Goal: Complete application form

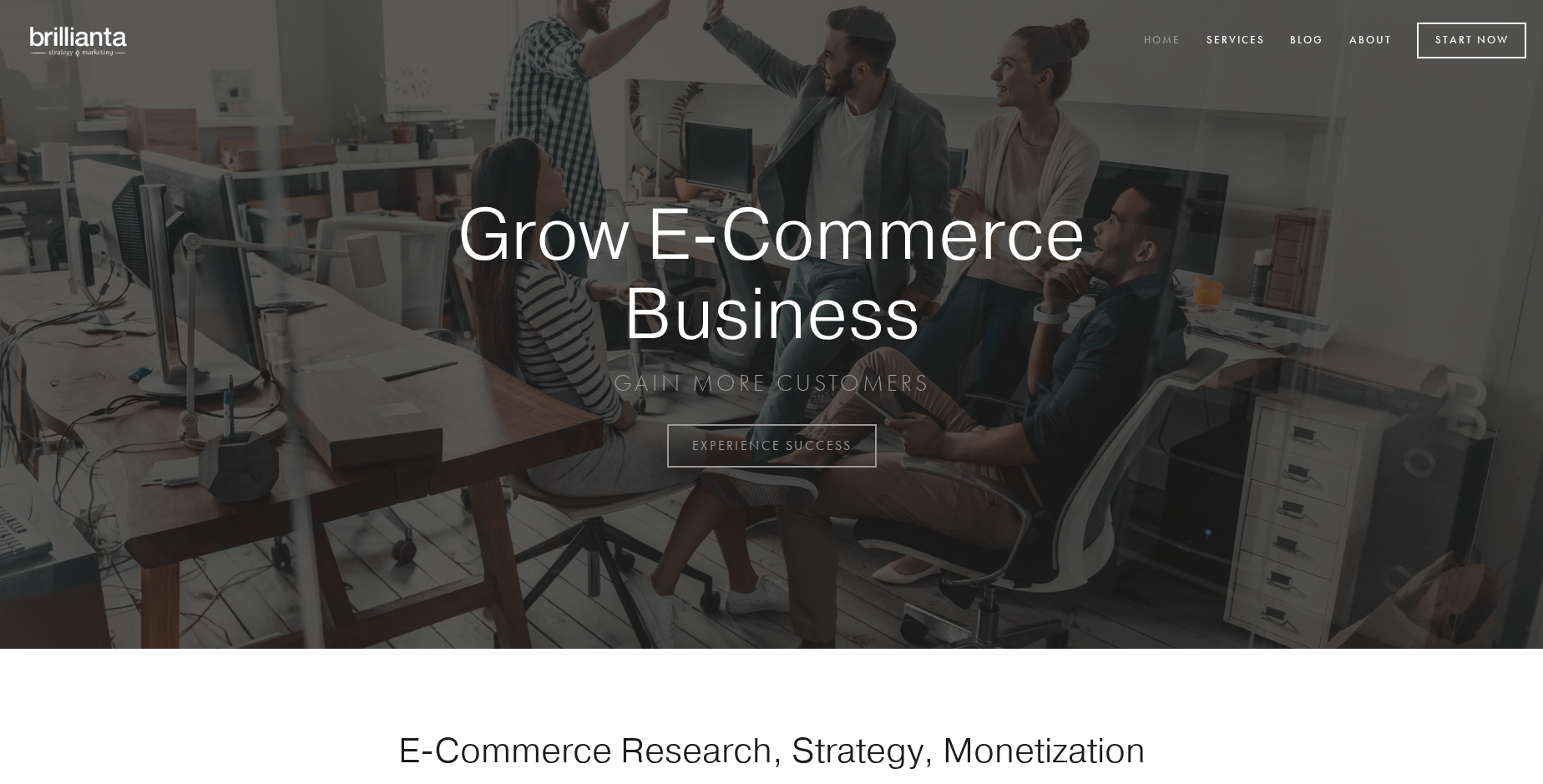
scroll to position [4375, 0]
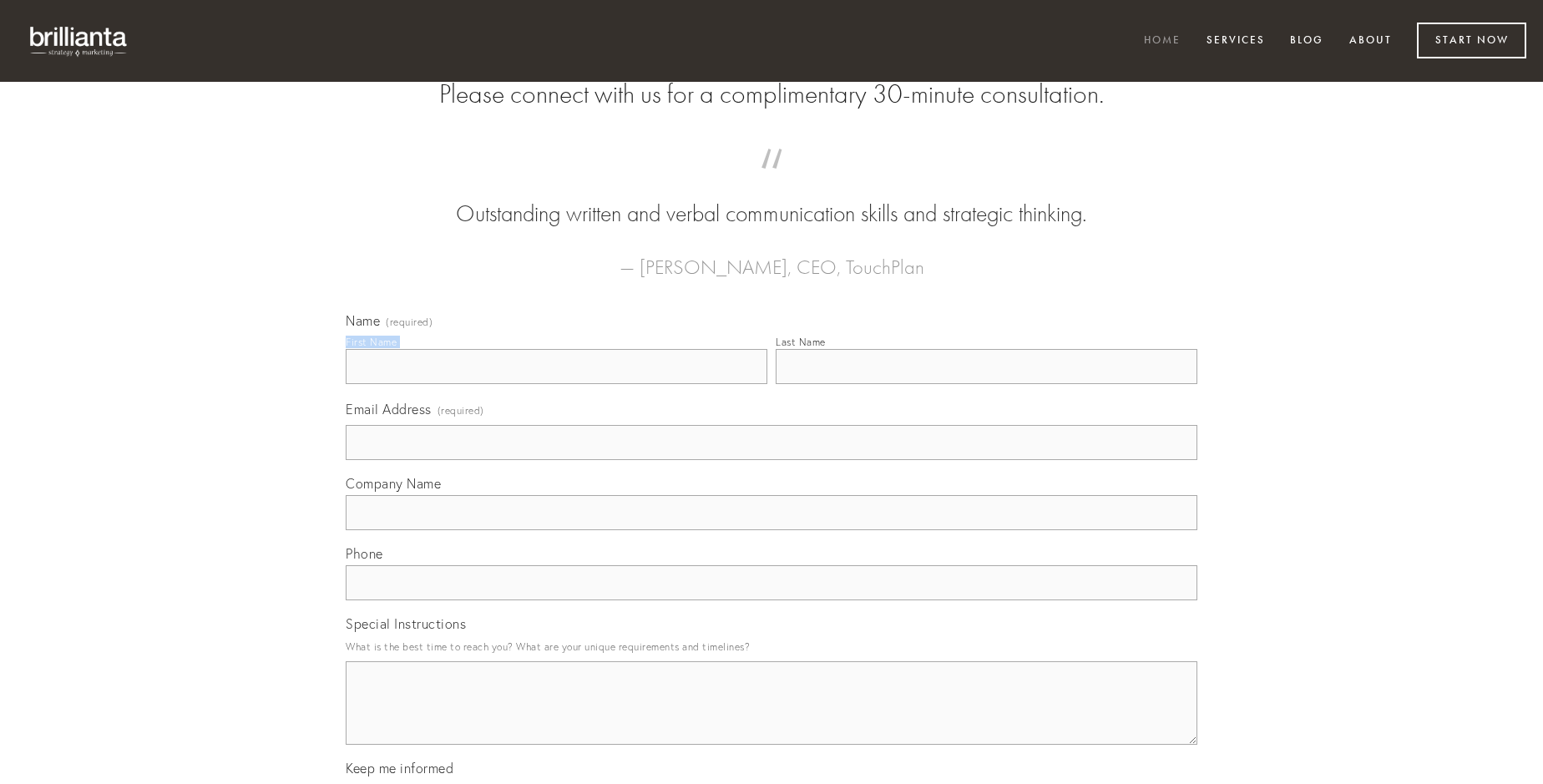
type input "[PERSON_NAME]"
click at [986, 384] on input "Last Name" at bounding box center [986, 365] width 422 height 35
type input "[PERSON_NAME]"
click at [772, 459] on input "Email Address (required)" at bounding box center [772, 442] width 852 height 35
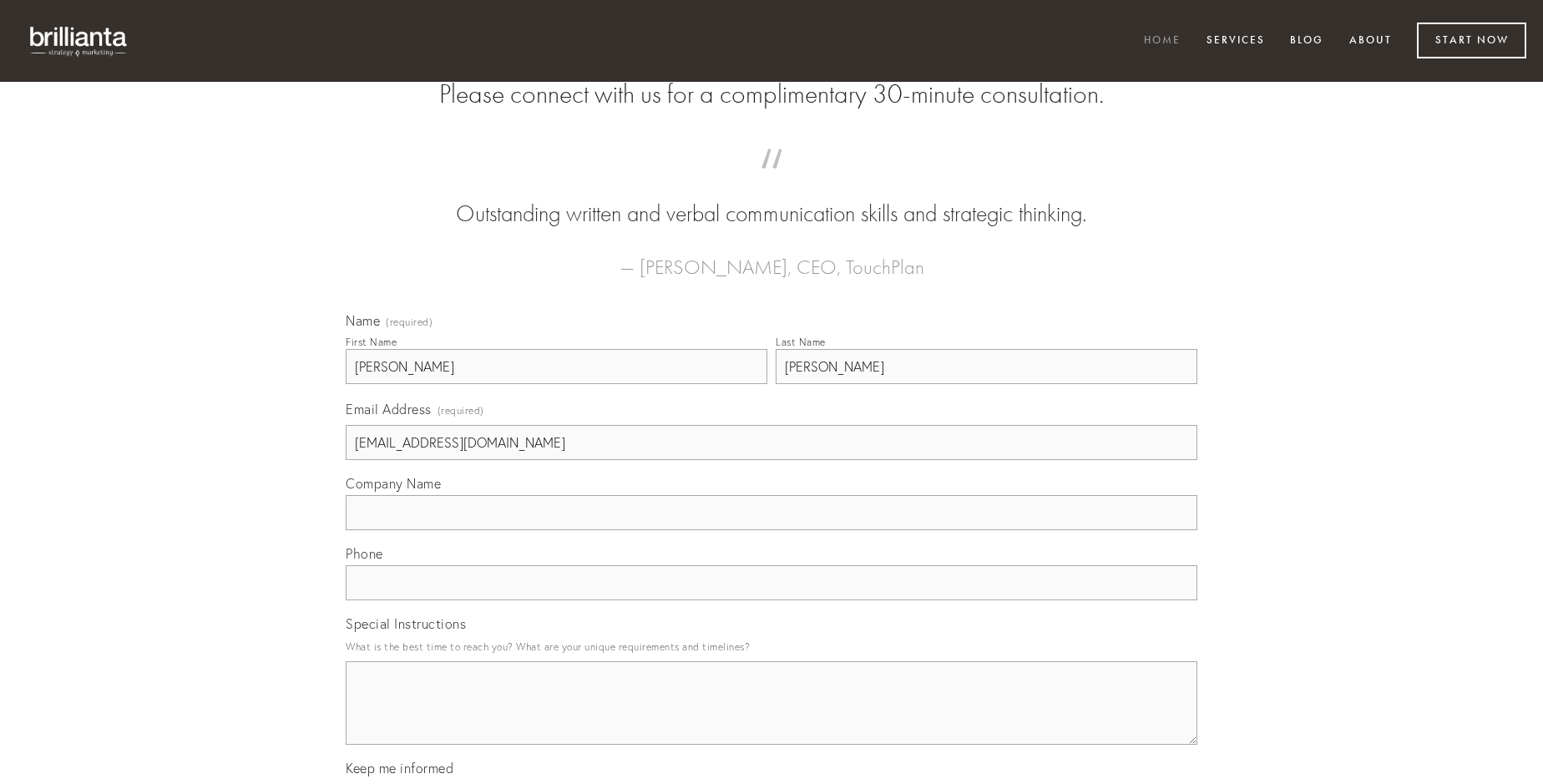
type input "[EMAIL_ADDRESS][DOMAIN_NAME]"
click at [772, 530] on input "Company Name" at bounding box center [772, 512] width 852 height 35
type input "demonstro"
click at [772, 600] on input "text" at bounding box center [772, 582] width 852 height 35
click at [772, 718] on textarea "Special Instructions" at bounding box center [772, 703] width 852 height 83
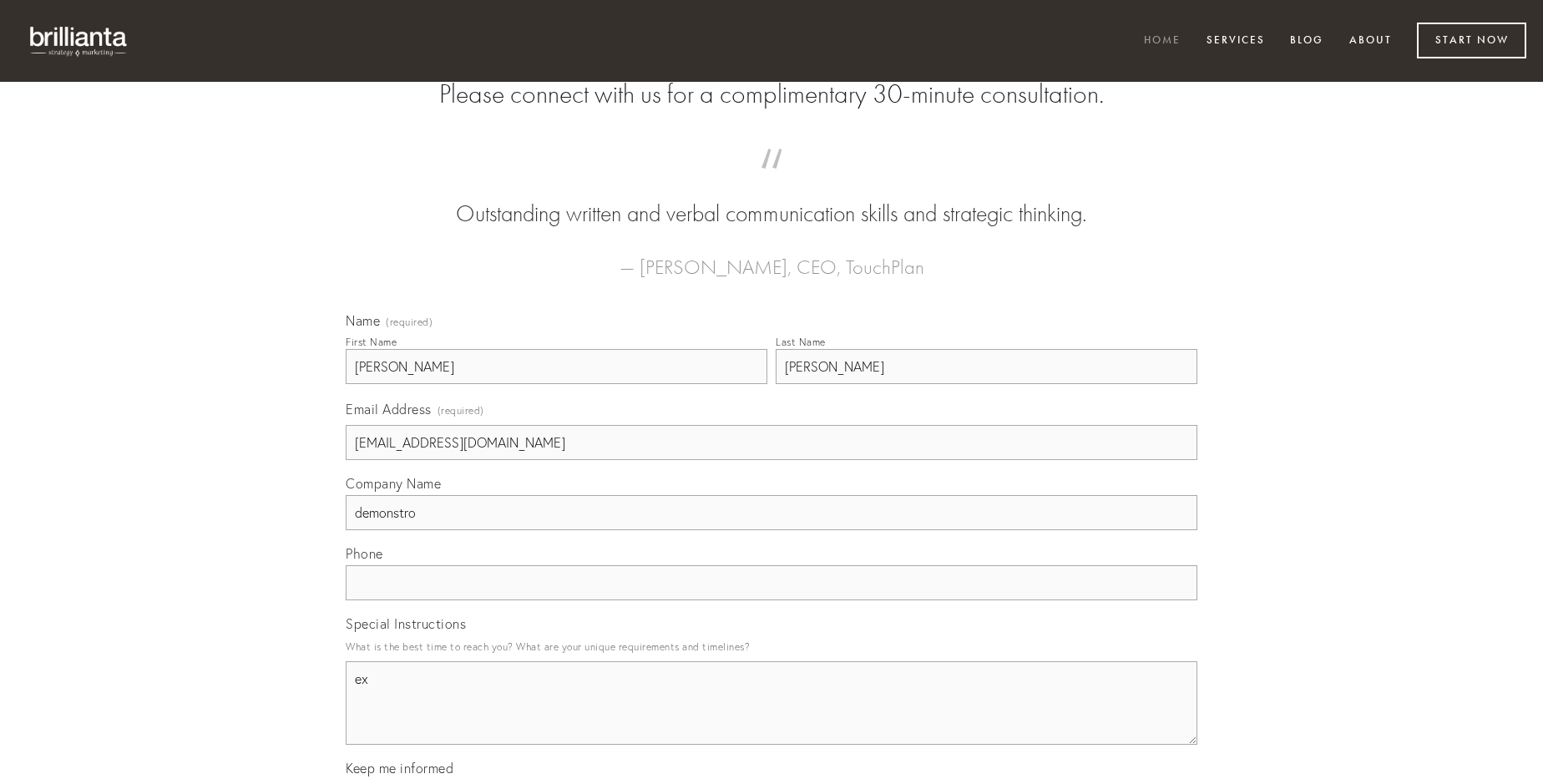
type textarea "ex"
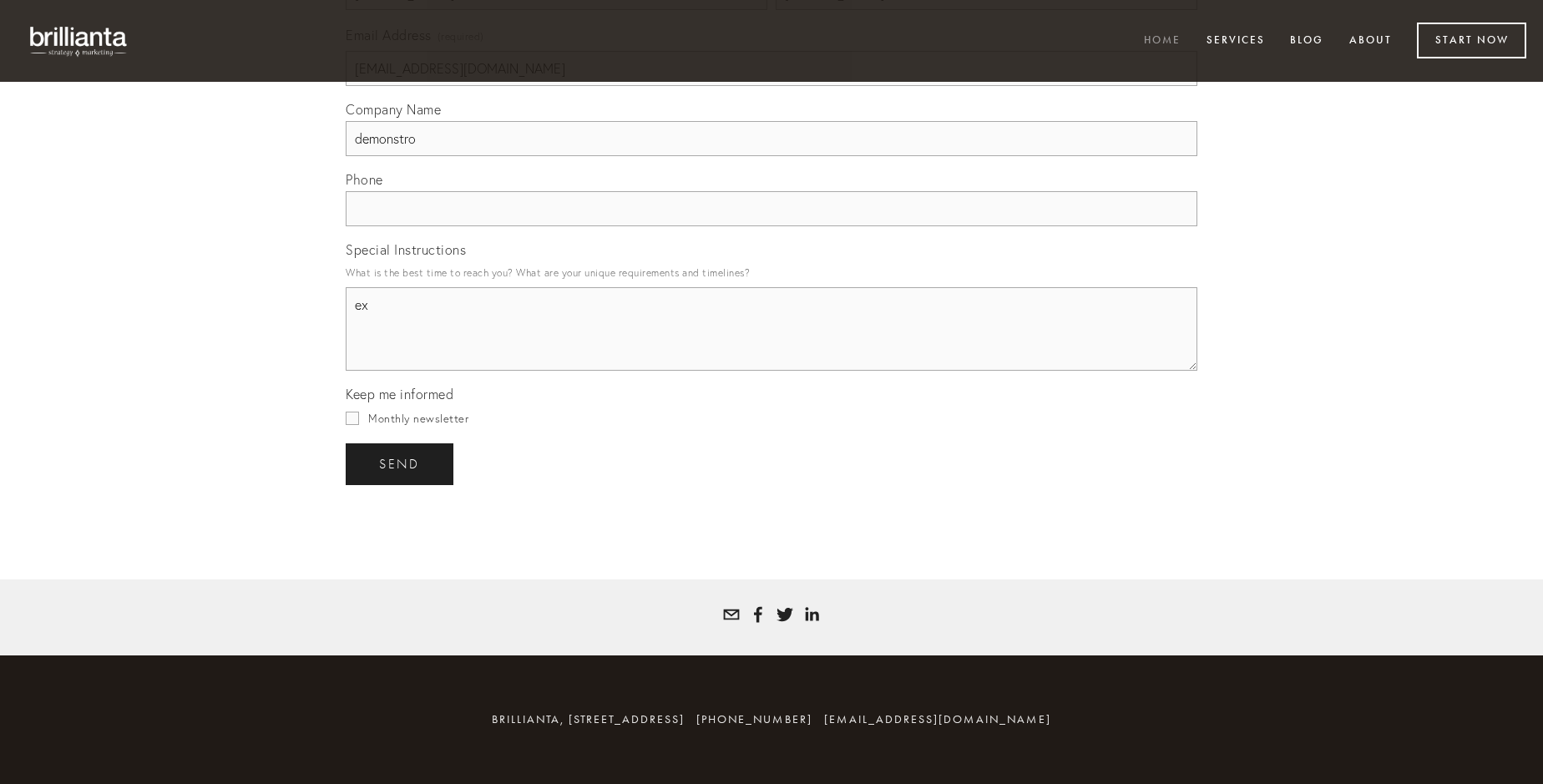
click at [401, 463] on span "send" at bounding box center [399, 463] width 41 height 15
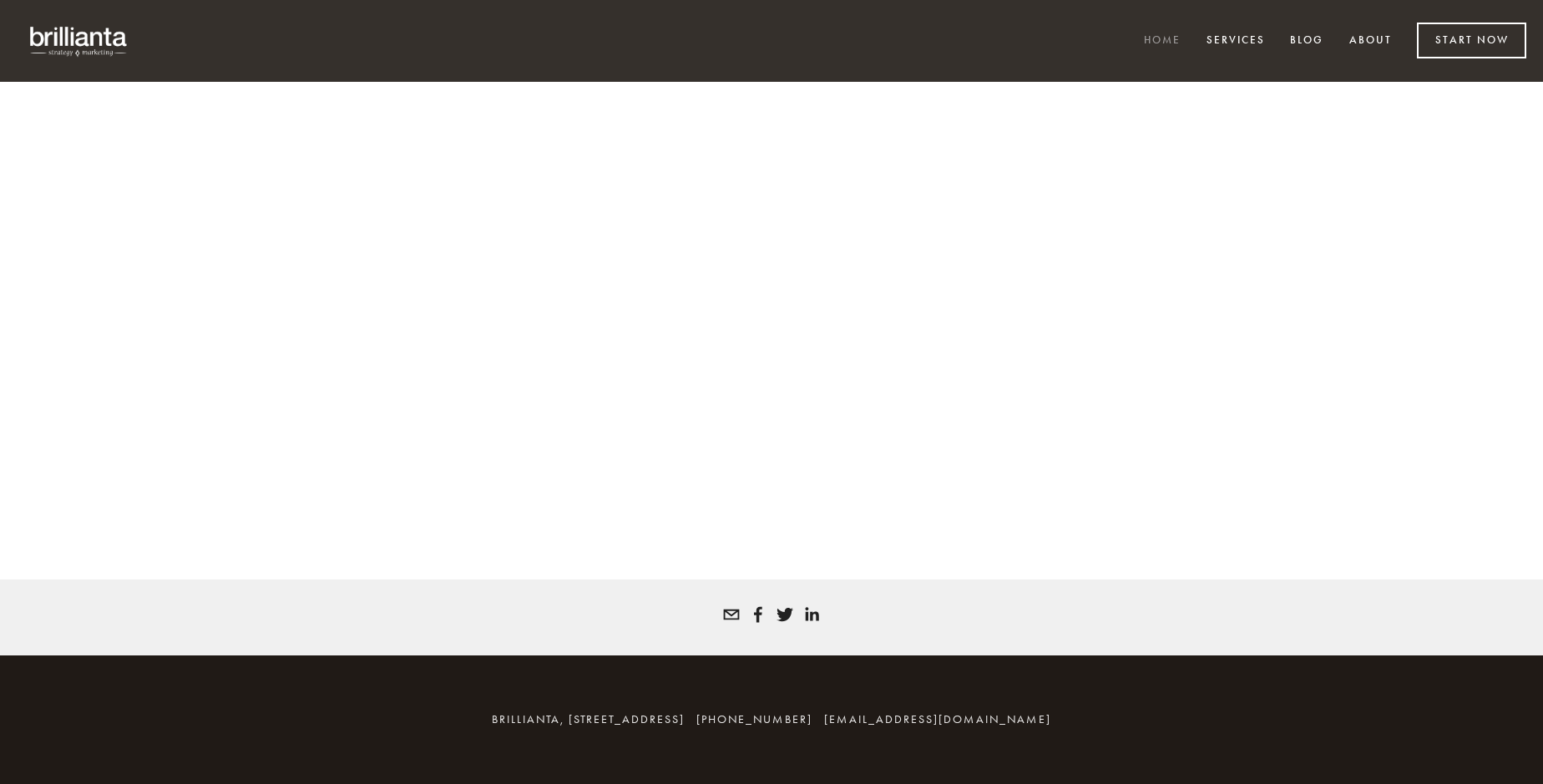
scroll to position [4352, 0]
